Goal: Information Seeking & Learning: Check status

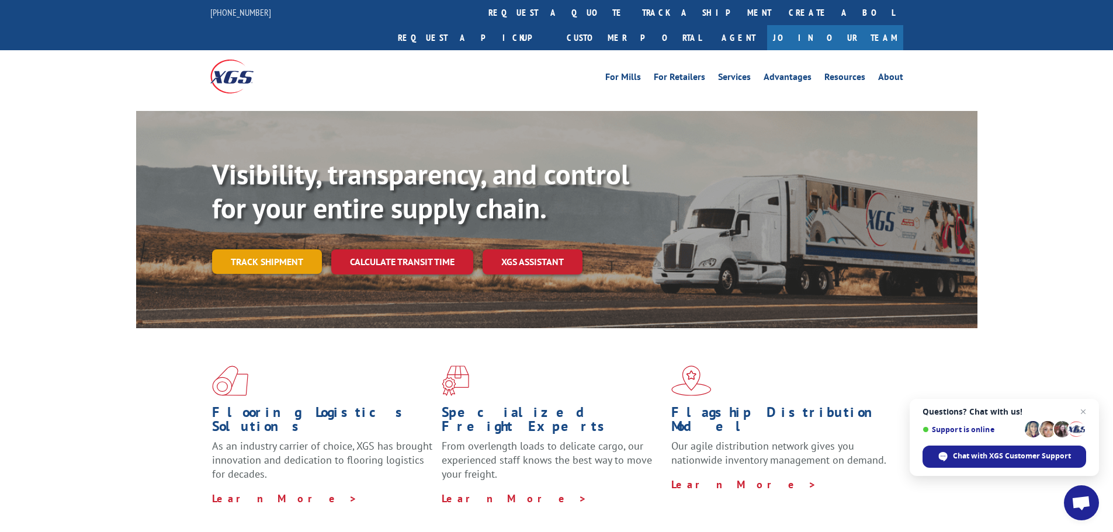
click at [293, 249] on link "Track shipment" at bounding box center [267, 261] width 110 height 25
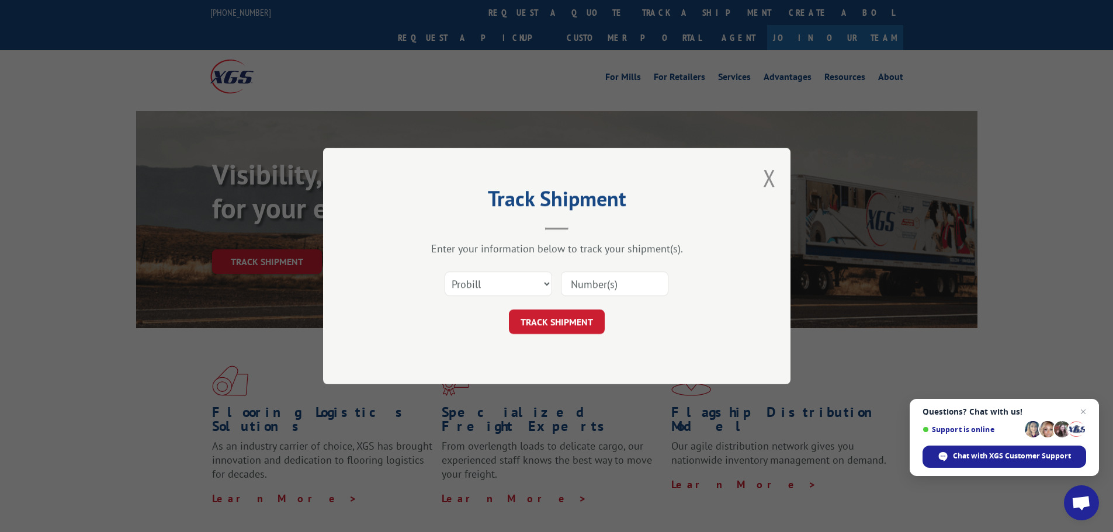
click at [643, 289] on input at bounding box center [614, 284] width 107 height 25
type input "17672396"
click at [554, 321] on button "TRACK SHIPMENT" at bounding box center [557, 322] width 96 height 25
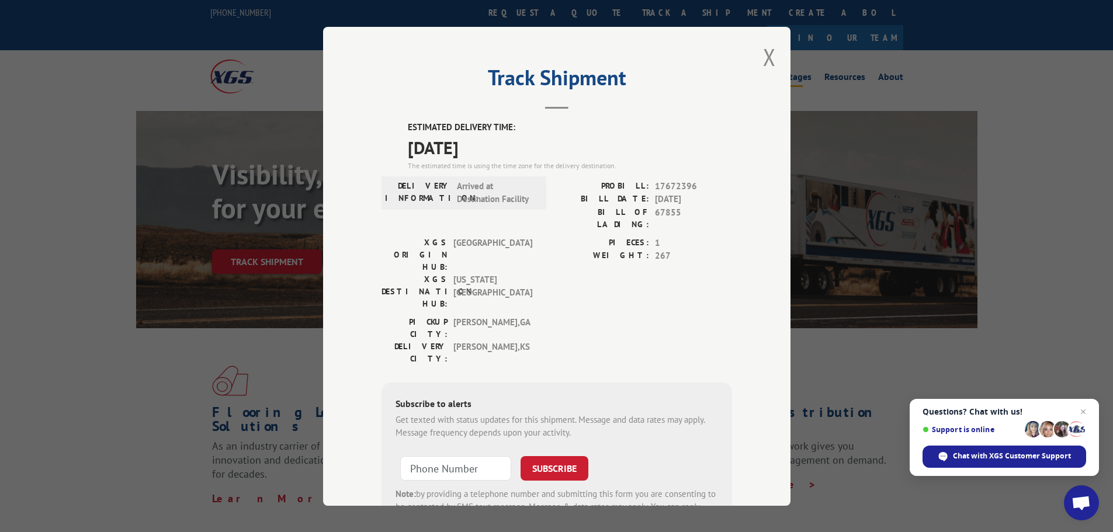
click at [766, 54] on button "Close modal" at bounding box center [769, 56] width 13 height 31
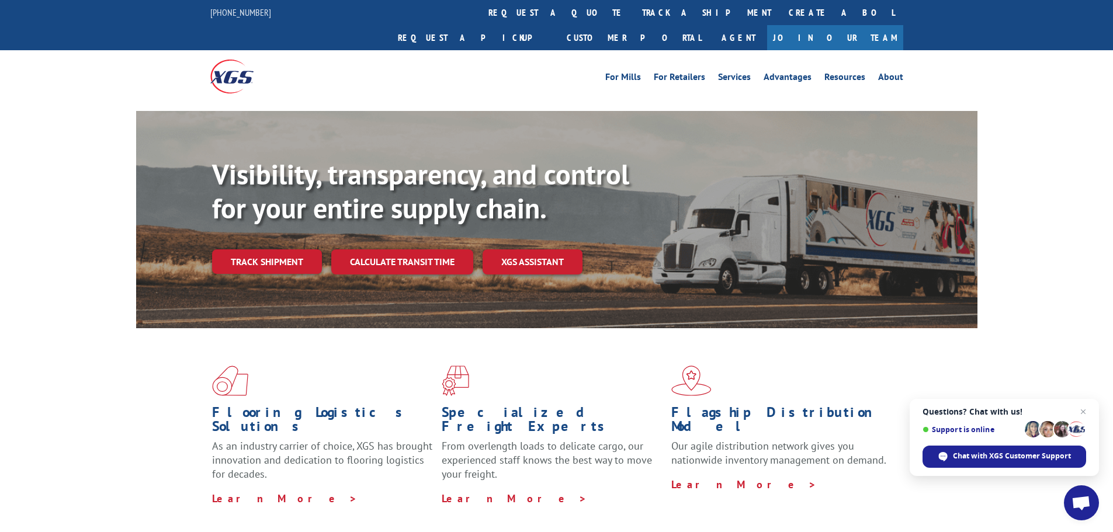
click at [260, 249] on link "Track shipment" at bounding box center [267, 261] width 110 height 25
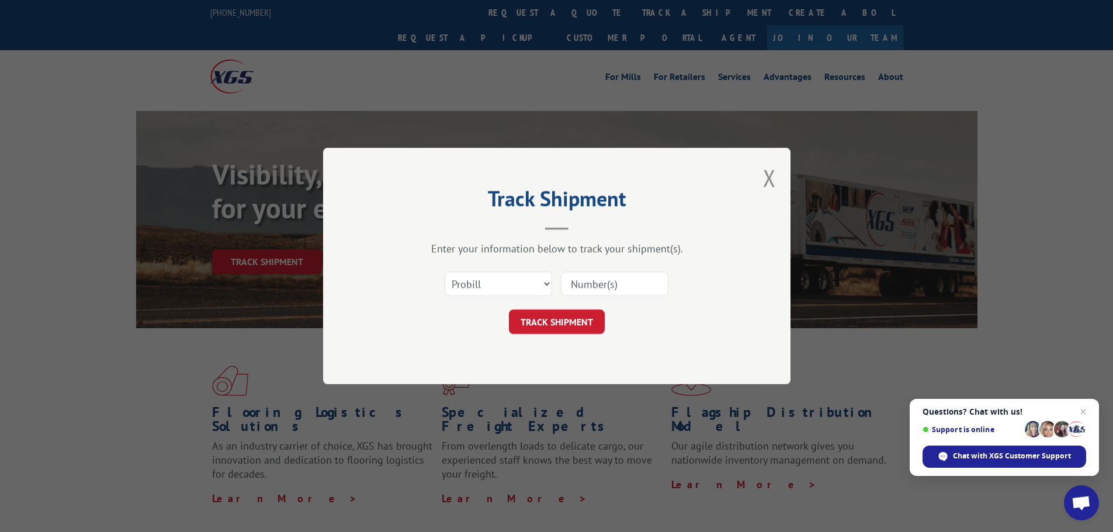
click at [557, 285] on div "Select category... Probill BOL PO" at bounding box center [556, 284] width 350 height 39
click at [567, 284] on input at bounding box center [614, 284] width 107 height 25
type input "17672396"
click at [580, 325] on button "TRACK SHIPMENT" at bounding box center [557, 322] width 96 height 25
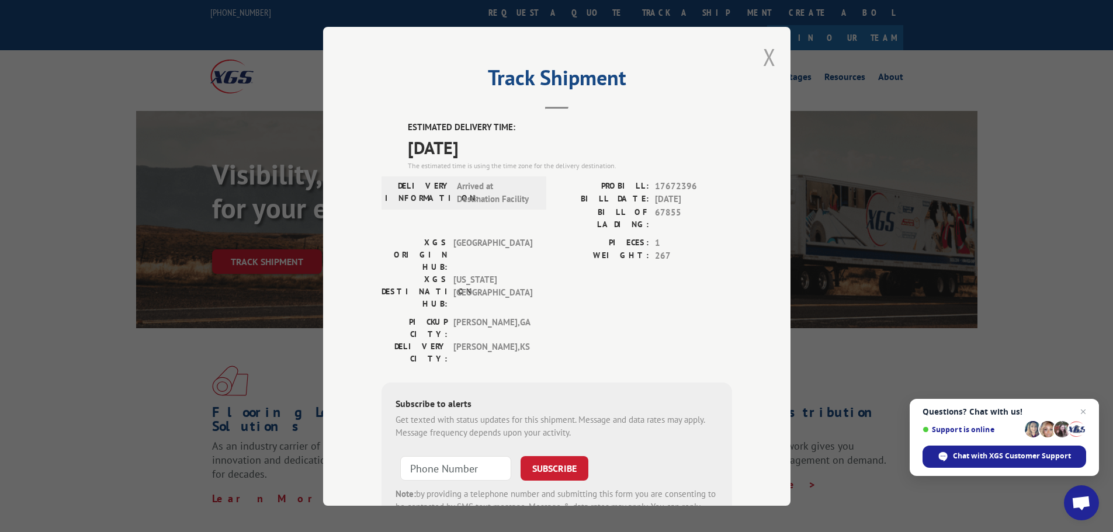
click at [769, 58] on button "Close modal" at bounding box center [769, 56] width 13 height 31
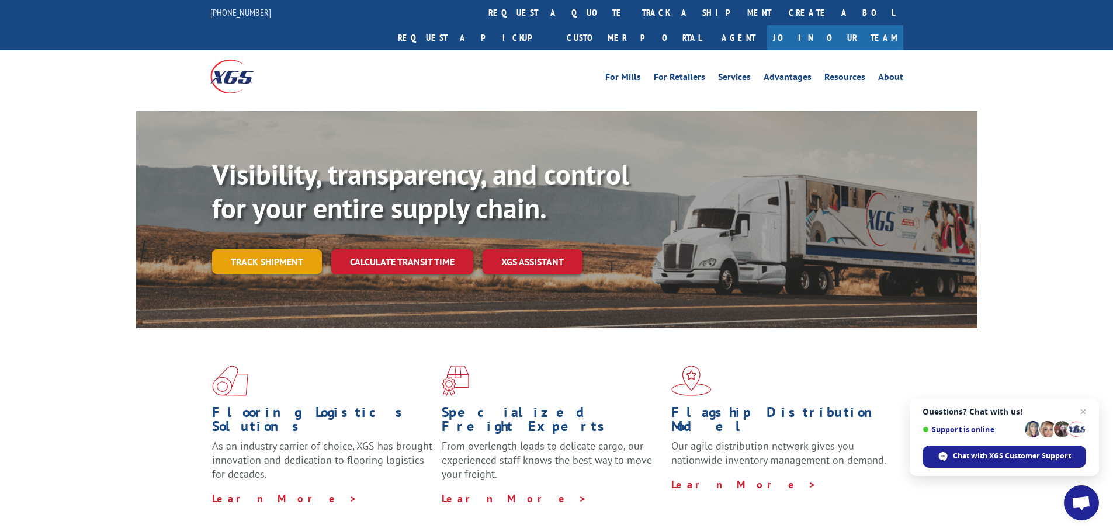
click at [252, 249] on link "Track shipment" at bounding box center [267, 261] width 110 height 25
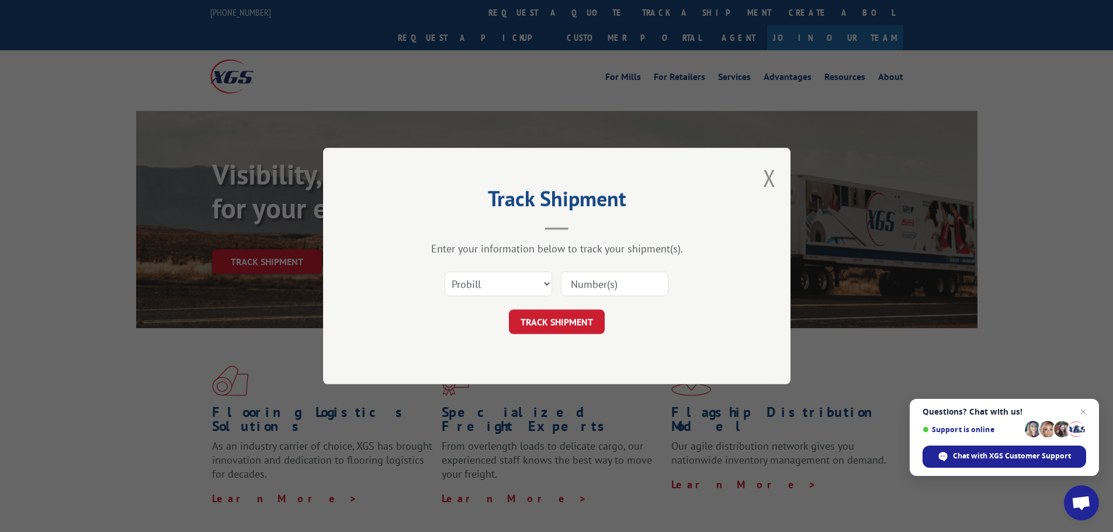
click at [584, 286] on input at bounding box center [614, 284] width 107 height 25
type input "17672396"
click at [584, 324] on button "TRACK SHIPMENT" at bounding box center [557, 322] width 96 height 25
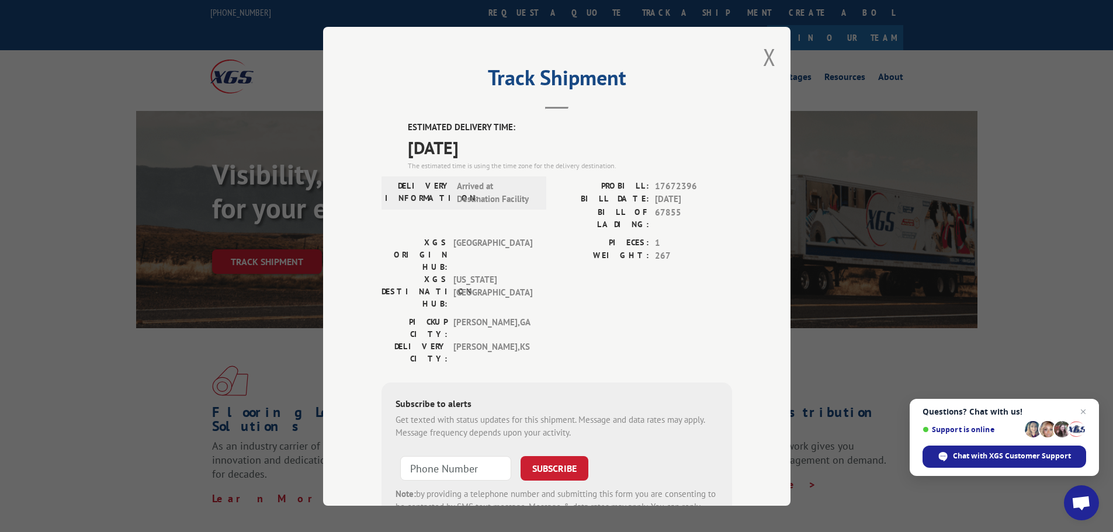
click at [771, 57] on div "Track Shipment ESTIMATED DELIVERY TIME: [DATE] The estimated time is using the …" at bounding box center [556, 266] width 467 height 479
click at [765, 58] on button "Close modal" at bounding box center [769, 56] width 13 height 31
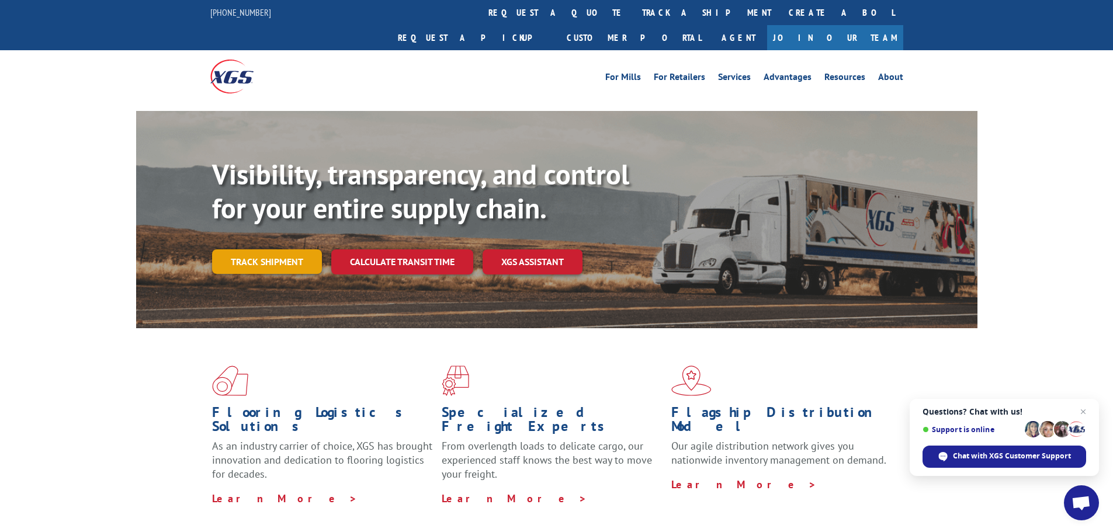
click at [277, 249] on link "Track shipment" at bounding box center [267, 261] width 110 height 25
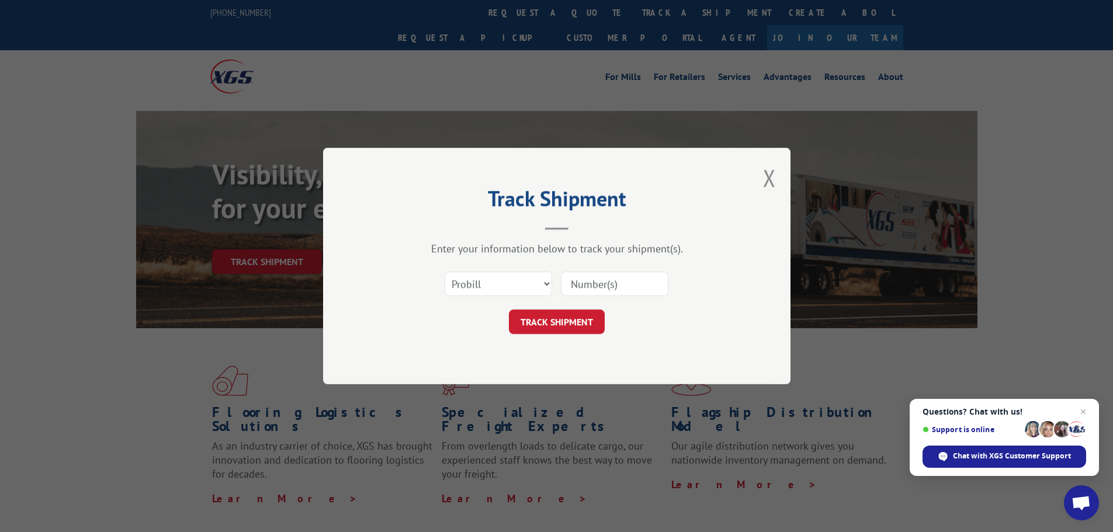
click at [639, 279] on input at bounding box center [614, 284] width 107 height 25
type input "17672396"
click at [588, 322] on button "TRACK SHIPMENT" at bounding box center [557, 322] width 96 height 25
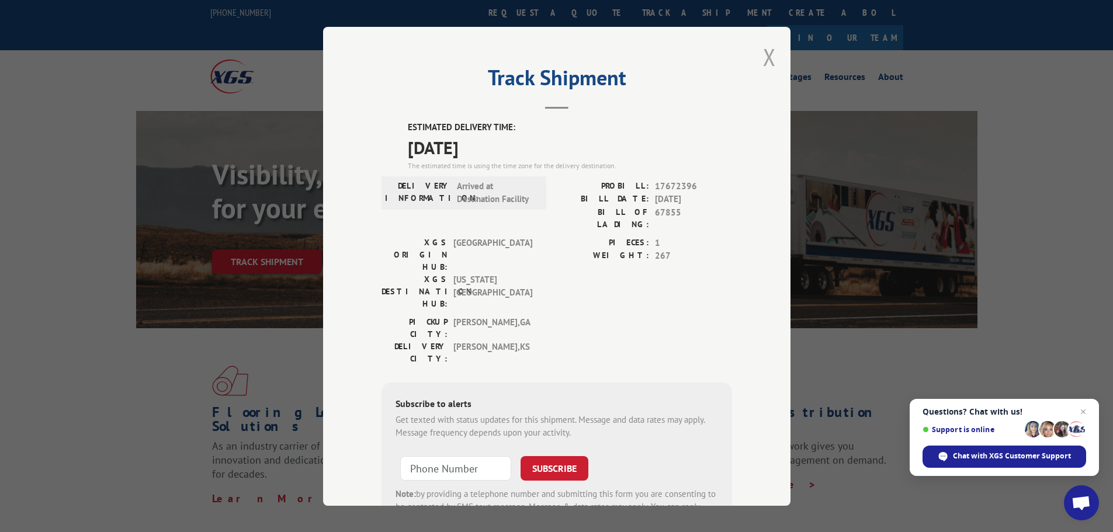
click at [764, 57] on button "Close modal" at bounding box center [769, 56] width 13 height 31
